Goal: Task Accomplishment & Management: Manage account settings

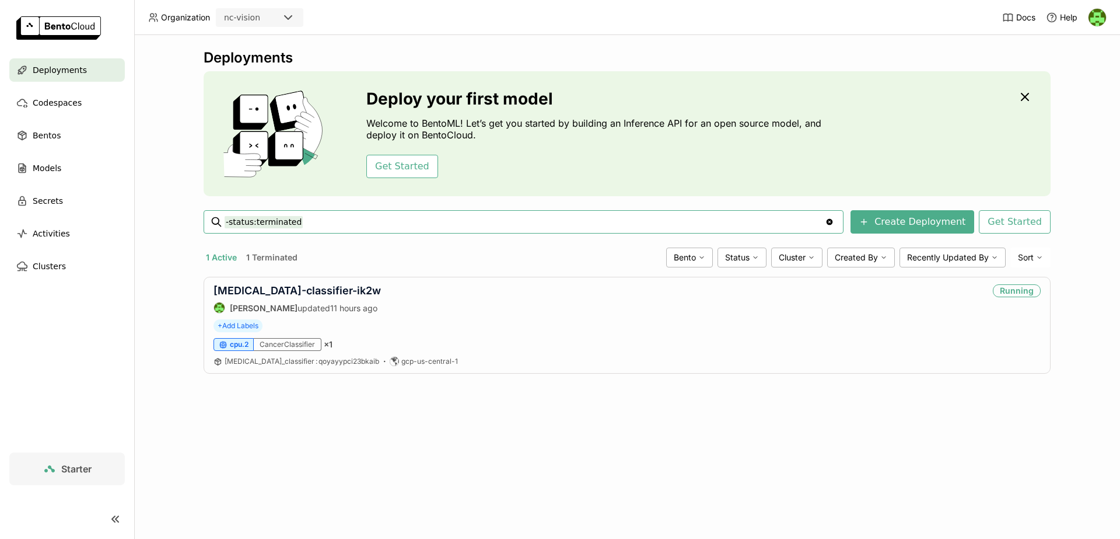
click at [181, 200] on div "Deployments Deploy your first model Welcome to BentoML! Let’s get you started b…" at bounding box center [627, 287] width 986 height 504
click at [288, 292] on link "[MEDICAL_DATA]-classifier-ik2w" at bounding box center [297, 290] width 167 height 12
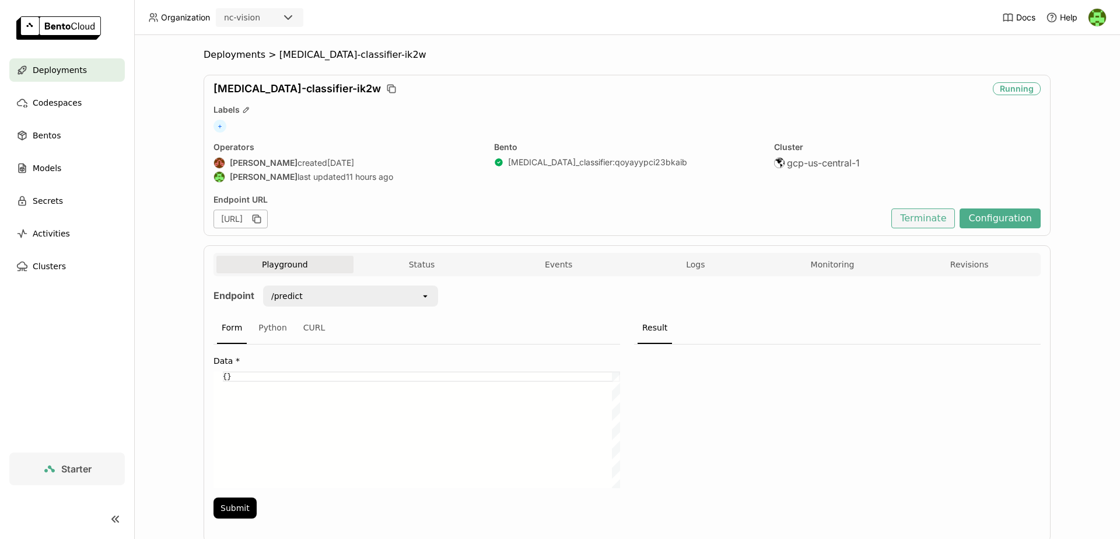
click at [917, 224] on button "Terminate" at bounding box center [924, 218] width 64 height 20
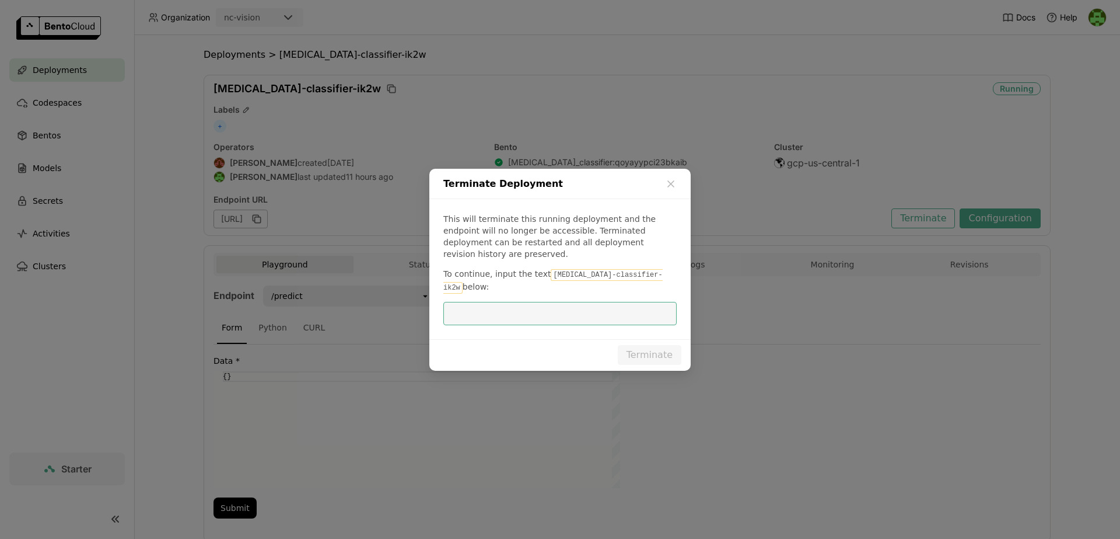
click at [555, 278] on code "[MEDICAL_DATA]-classifier-ik2w" at bounding box center [553, 281] width 219 height 25
drag, startPoint x: 555, startPoint y: 278, endPoint x: 638, endPoint y: 271, distance: 83.1
click at [638, 271] on code "[MEDICAL_DATA]-classifier-ik2w" at bounding box center [553, 281] width 219 height 25
copy p "[MEDICAL_DATA]-classifier-ik2w"
click at [605, 273] on code "[MEDICAL_DATA]-classifier-ik2w" at bounding box center [553, 281] width 219 height 25
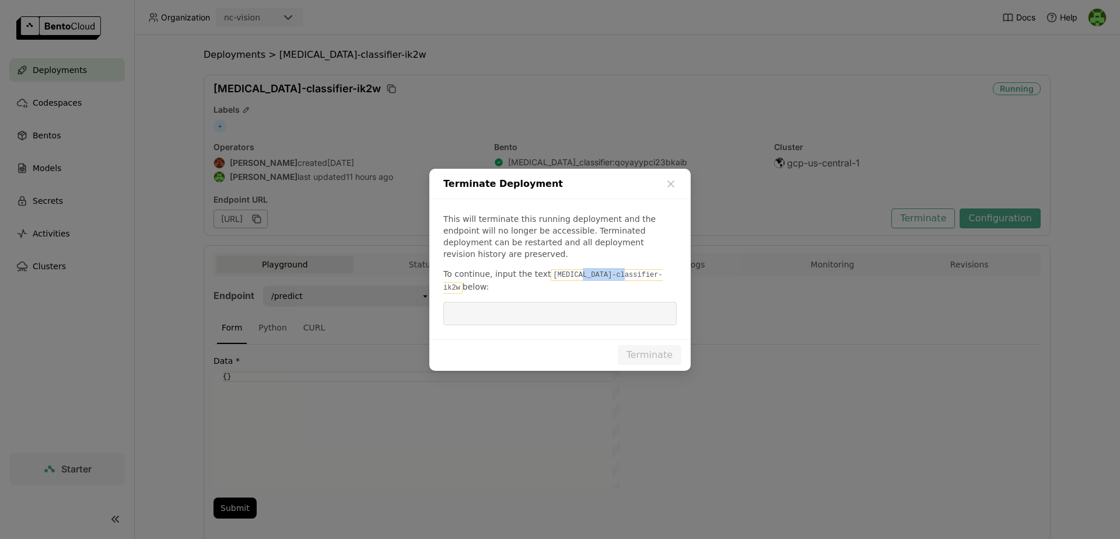
click at [605, 273] on code "[MEDICAL_DATA]-classifier-ik2w" at bounding box center [553, 281] width 219 height 25
click at [565, 274] on code "[MEDICAL_DATA]-classifier-ik2w" at bounding box center [553, 281] width 219 height 25
drag, startPoint x: 565, startPoint y: 274, endPoint x: 624, endPoint y: 274, distance: 59.5
click at [624, 274] on code "[MEDICAL_DATA]-classifier-ik2w" at bounding box center [553, 281] width 219 height 25
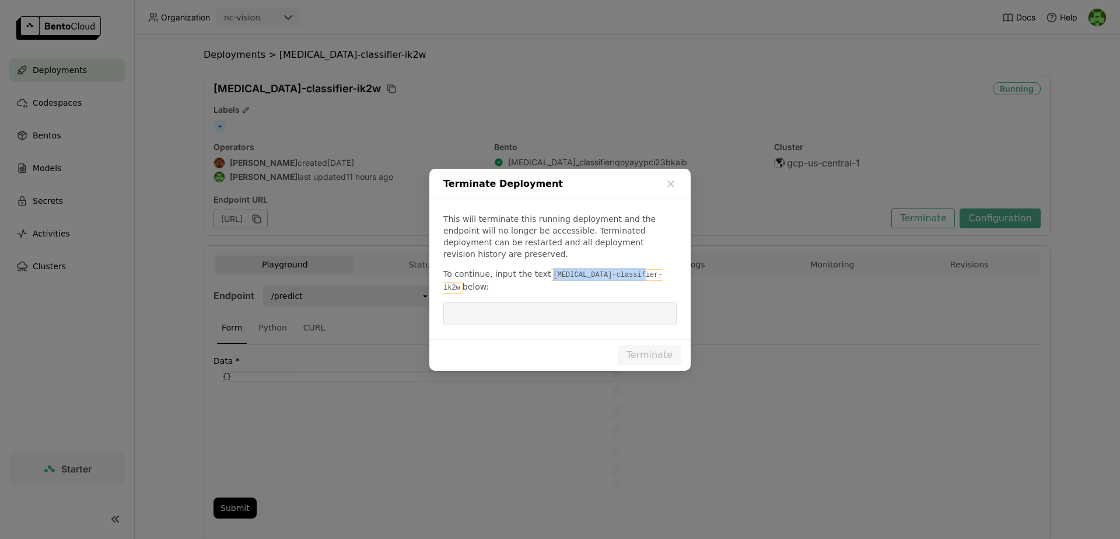
click at [599, 302] on input "dialog" at bounding box center [560, 313] width 219 height 22
paste input "[MEDICAL_DATA]-classifier-ik2w"
type input "[MEDICAL_DATA]-classifier-ik2w"
click at [648, 345] on button "Terminate" at bounding box center [650, 355] width 64 height 20
